Goal: Information Seeking & Learning: Find specific fact

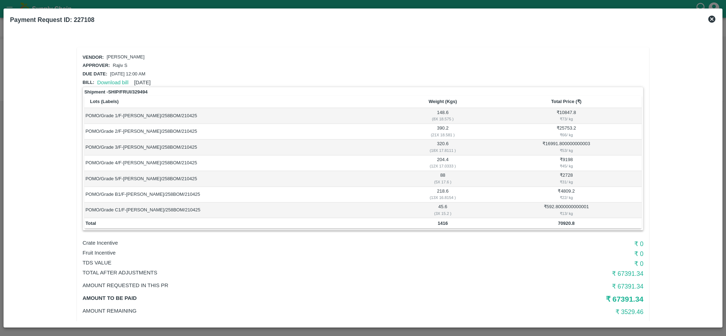
click at [715, 20] on icon at bounding box center [711, 19] width 8 height 8
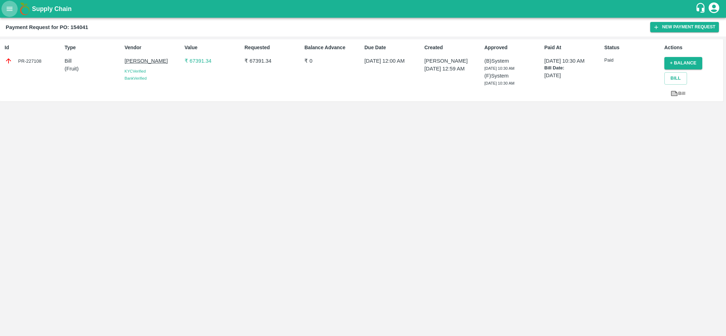
click at [6, 10] on icon "open drawer" at bounding box center [10, 9] width 8 height 8
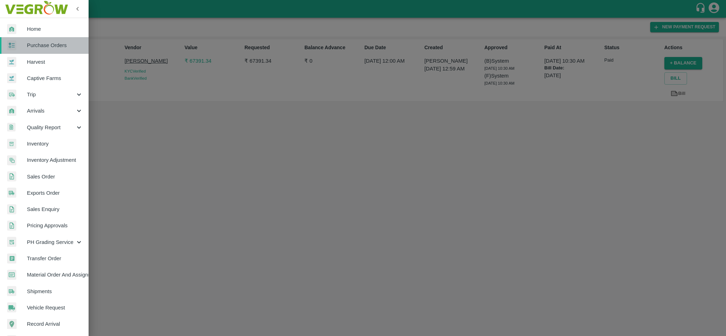
click at [46, 49] on span "Purchase Orders" at bounding box center [55, 45] width 56 height 8
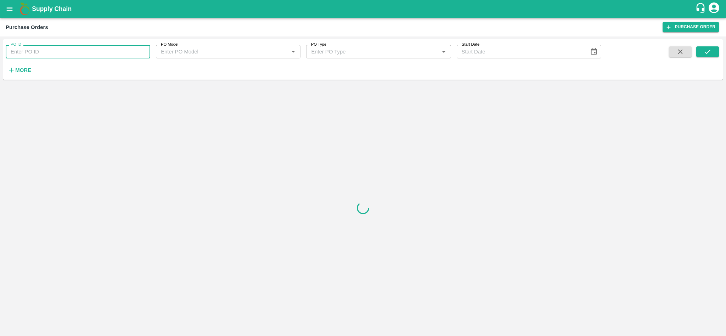
click at [95, 52] on input "PO ID" at bounding box center [78, 51] width 144 height 13
paste input "178005"
click at [713, 49] on button "submit" at bounding box center [707, 51] width 23 height 11
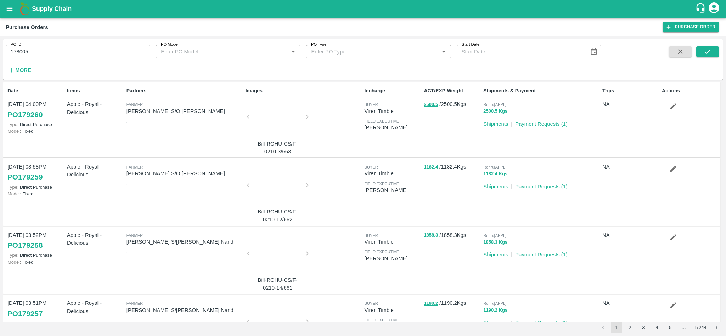
click at [48, 52] on input "178005" at bounding box center [78, 51] width 144 height 13
paste input "text"
click at [709, 50] on icon "submit" at bounding box center [707, 52] width 8 height 8
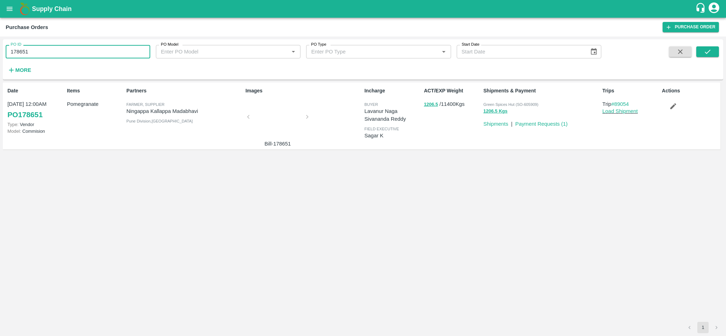
click at [48, 54] on input "178651" at bounding box center [78, 51] width 144 height 13
paste input "text"
click at [713, 49] on button "submit" at bounding box center [707, 51] width 23 height 11
click at [82, 56] on input "178497" at bounding box center [78, 51] width 144 height 13
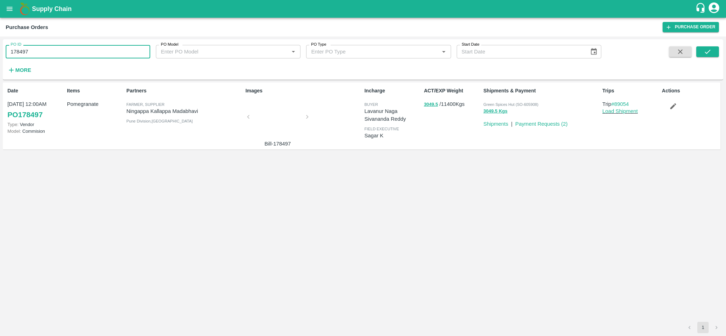
click at [82, 56] on input "178497" at bounding box center [78, 51] width 144 height 13
paste input "text"
click at [712, 50] on button "submit" at bounding box center [707, 51] width 23 height 11
click at [53, 49] on input "178334" at bounding box center [78, 51] width 144 height 13
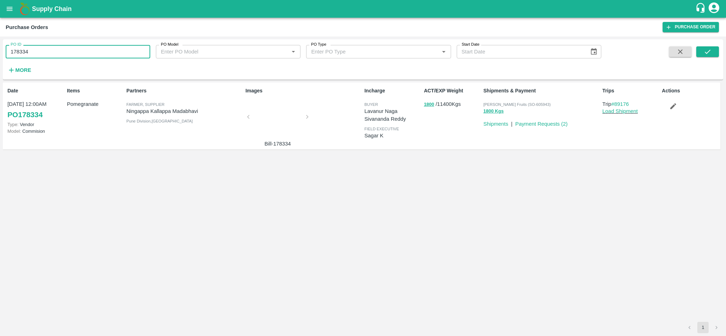
paste input "text"
click at [700, 50] on button "submit" at bounding box center [707, 51] width 23 height 11
click at [81, 56] on input "178384" at bounding box center [78, 51] width 144 height 13
click at [79, 53] on input "178384" at bounding box center [78, 51] width 144 height 13
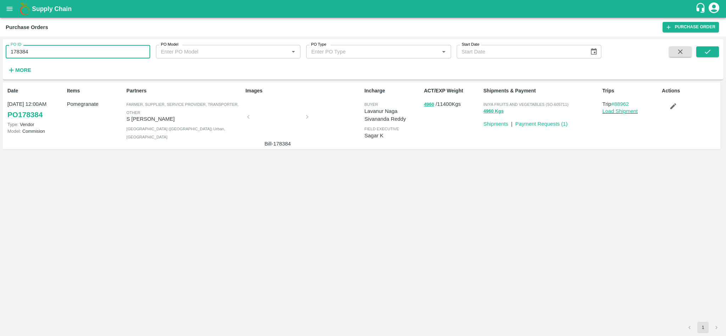
click at [79, 53] on input "178384" at bounding box center [78, 51] width 144 height 13
paste input "text"
type input "178153"
click at [709, 53] on icon "submit" at bounding box center [707, 52] width 8 height 8
click at [87, 52] on input "178153" at bounding box center [78, 51] width 144 height 13
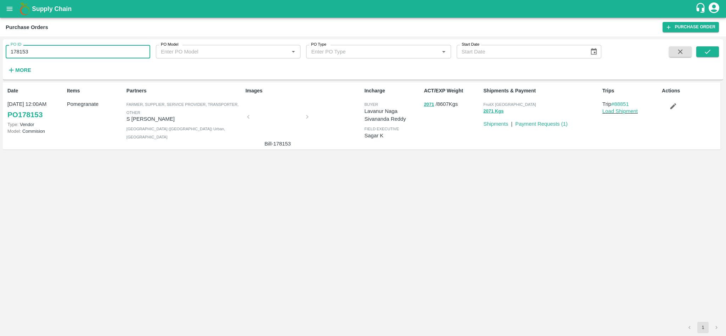
click at [87, 52] on input "178153" at bounding box center [78, 51] width 144 height 13
paste input "text"
click at [708, 52] on icon "submit" at bounding box center [707, 52] width 6 height 4
click at [80, 50] on input "178155" at bounding box center [78, 51] width 144 height 13
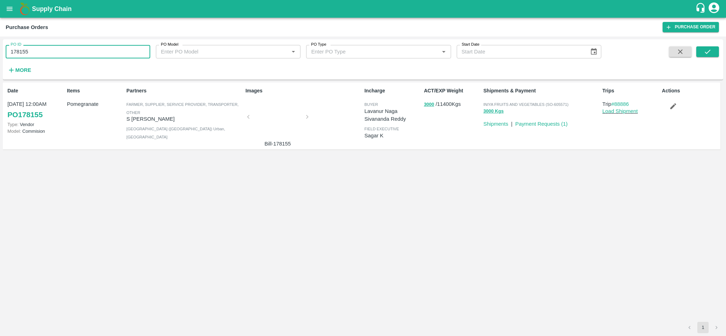
paste input "text"
click at [708, 47] on button "submit" at bounding box center [707, 51] width 23 height 11
click at [83, 51] on input "178671" at bounding box center [78, 51] width 144 height 13
paste input "text"
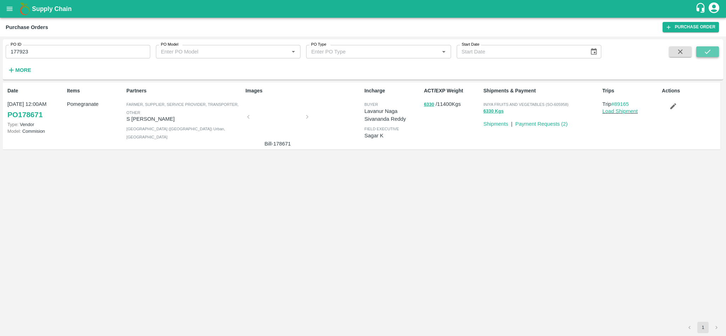
click at [710, 50] on icon "submit" at bounding box center [707, 52] width 8 height 8
click at [74, 58] on input "177923" at bounding box center [78, 51] width 144 height 13
paste input "text"
click at [706, 48] on icon "submit" at bounding box center [707, 52] width 8 height 8
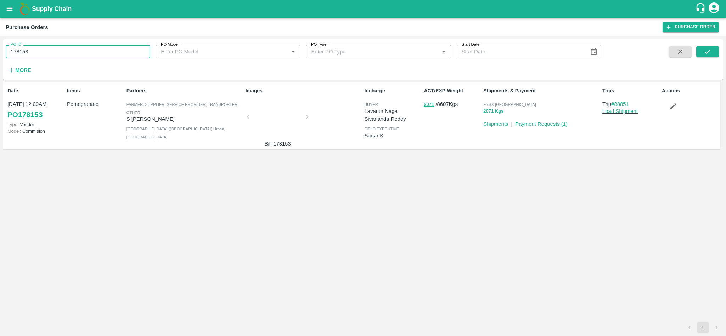
click at [90, 57] on input "178153" at bounding box center [78, 51] width 144 height 13
paste input "text"
type input "178155"
click at [704, 50] on icon "submit" at bounding box center [707, 52] width 8 height 8
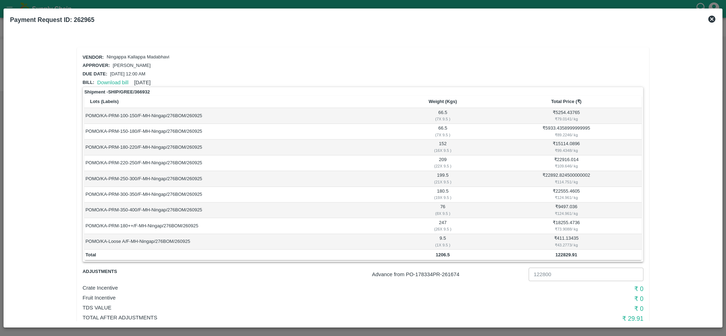
click at [459, 272] on p "Advance from PO- 178334 PR- 261674" at bounding box center [449, 275] width 154 height 8
click at [454, 271] on p "Advance from PO- 178334 PR- 261674" at bounding box center [449, 275] width 154 height 8
copy p "261674"
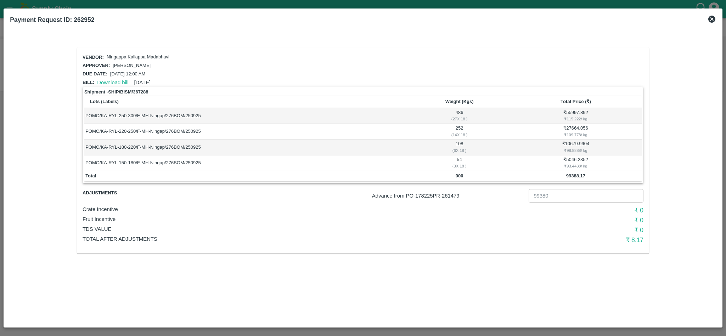
click at [452, 193] on p "Advance from PO- 178225 PR- 261479" at bounding box center [449, 196] width 154 height 8
copy p "261479"
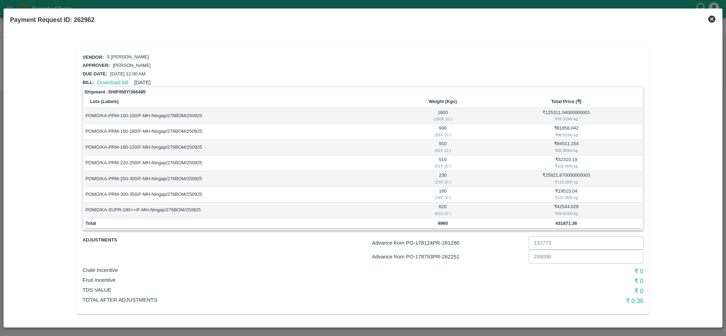
click at [456, 258] on p "Advance from PO- 178793 PR- 262251" at bounding box center [449, 257] width 154 height 8
click at [454, 243] on p "Advance from PO- 178124 PR- 261280" at bounding box center [449, 243] width 154 height 8
copy p "261280"
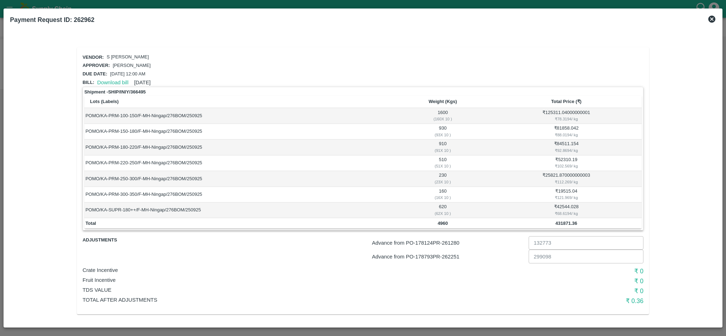
click at [454, 254] on p "Advance from PO- 178793 PR- 262251" at bounding box center [449, 257] width 154 height 8
copy p "262251"
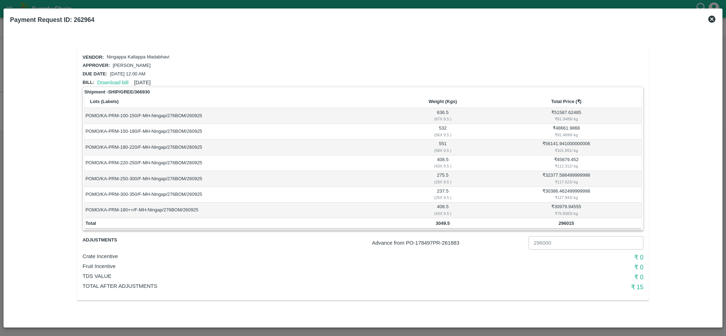
click at [453, 242] on p "Advance from PO- 178497 PR- 261883" at bounding box center [449, 243] width 154 height 8
copy p "261883"
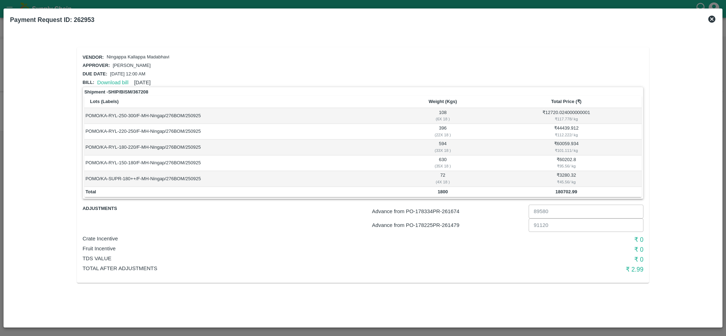
click at [457, 211] on p "Advance from PO- 178334 PR- 261674" at bounding box center [449, 212] width 154 height 8
copy p "261674"
click at [449, 225] on p "Advance from PO- 178225 PR- 261479" at bounding box center [449, 225] width 154 height 8
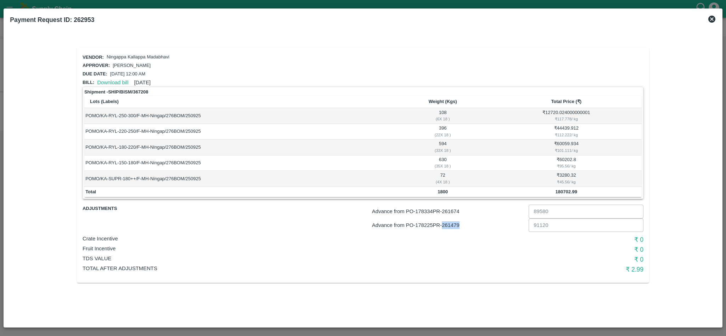
copy p "261479"
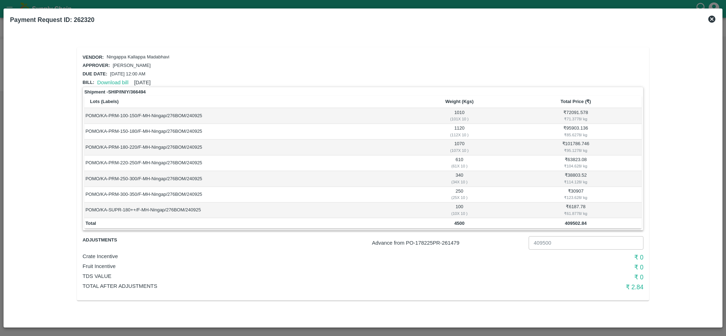
click at [454, 243] on p "Advance from PO- 178225 PR- 261479" at bounding box center [449, 243] width 154 height 8
copy p "261479"
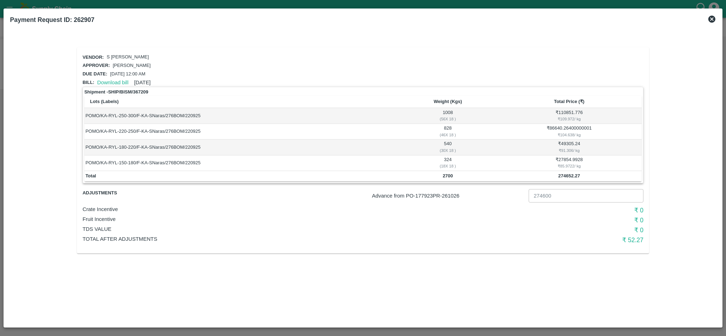
click at [453, 194] on p "Advance from PO- 177923 PR- 261026" at bounding box center [449, 196] width 154 height 8
copy p "261026"
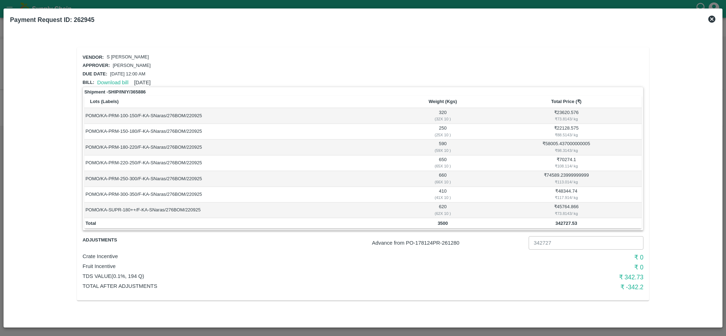
click at [450, 244] on p "Advance from PO- 178124 PR- 261280" at bounding box center [449, 243] width 154 height 8
copy p "261280"
click at [453, 242] on p "Advance from PO- 178124 PR- 261280" at bounding box center [449, 243] width 154 height 8
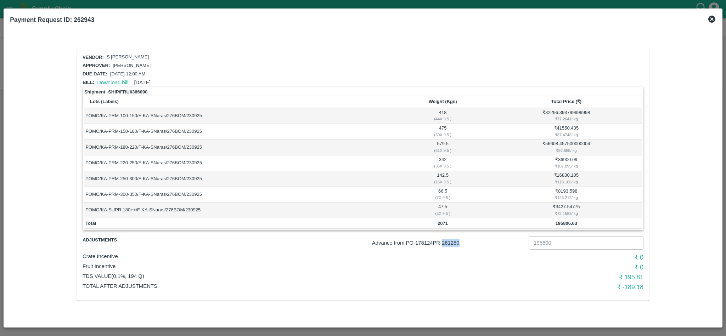
copy p "261280"
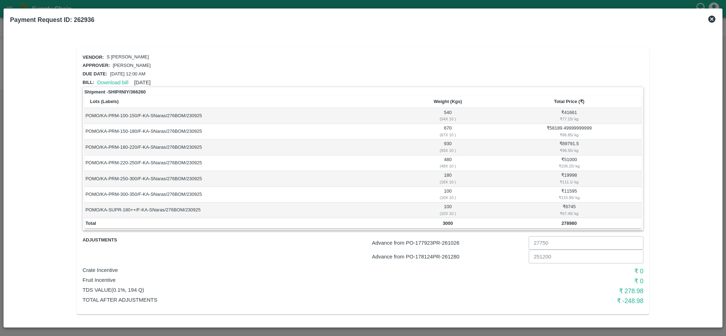
click at [455, 257] on p "Advance from PO- 178124 PR- 261280" at bounding box center [449, 257] width 154 height 8
copy p "261280"
click at [456, 244] on p "Advance from PO- 177923 PR- 261026" at bounding box center [449, 243] width 154 height 8
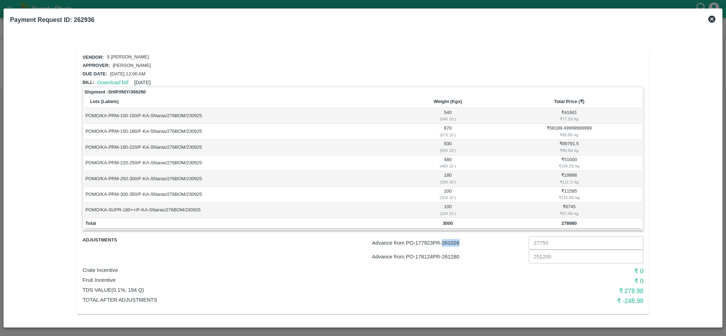
copy p "261026"
click at [455, 255] on p "Advance from PO- 177923 PR- 261026" at bounding box center [449, 257] width 154 height 8
copy p "261026"
click at [453, 246] on p "Advance from PO- 178671 PR- 262087" at bounding box center [449, 243] width 154 height 8
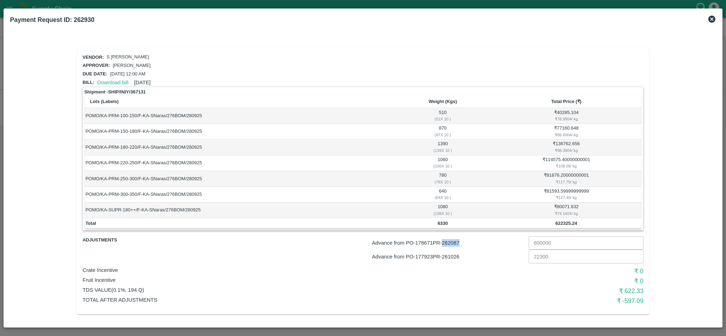
click at [453, 246] on p "Advance from PO- 178671 PR- 262087" at bounding box center [449, 243] width 154 height 8
copy p "262087"
